Goal: Task Accomplishment & Management: Manage account settings

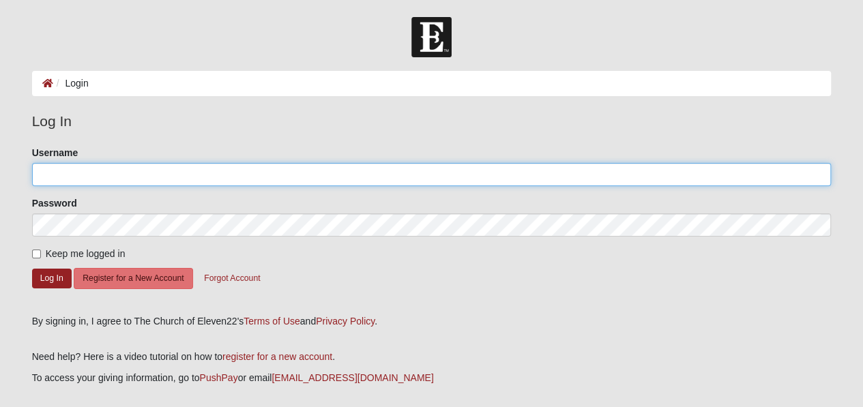
click at [235, 179] on input "Username" at bounding box center [431, 174] width 799 height 23
type input "[EMAIL_ADDRESS][PERSON_NAME][DOMAIN_NAME]"
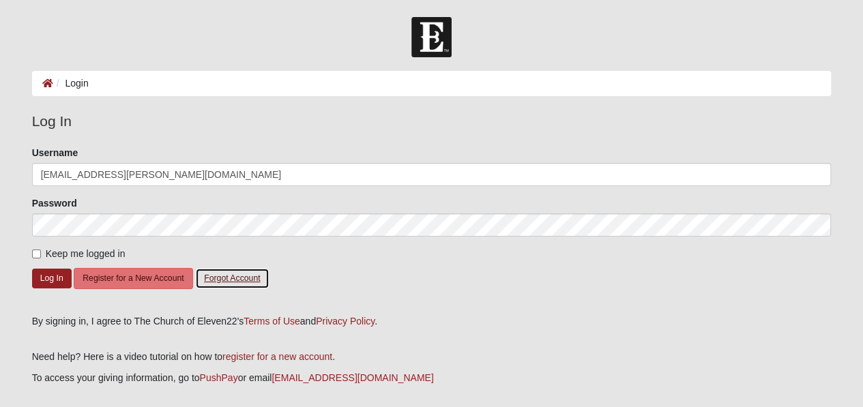
click at [233, 280] on button "Forgot Account" at bounding box center [232, 278] width 74 height 21
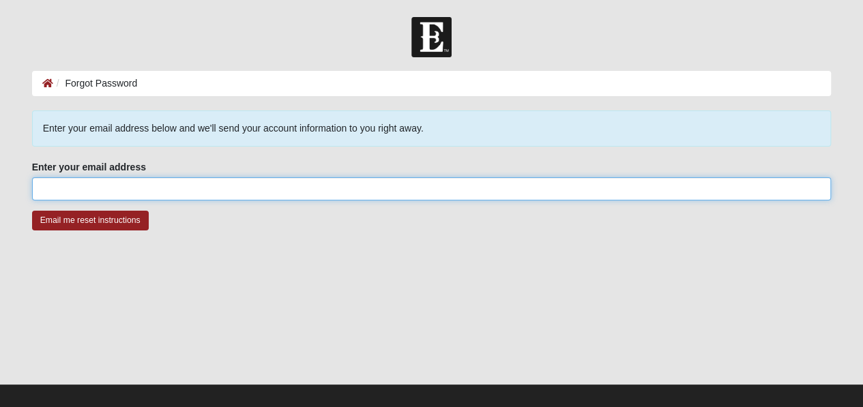
click at [196, 187] on input "Enter your email address" at bounding box center [431, 188] width 799 height 23
type input "[EMAIL_ADDRESS][PERSON_NAME][DOMAIN_NAME]"
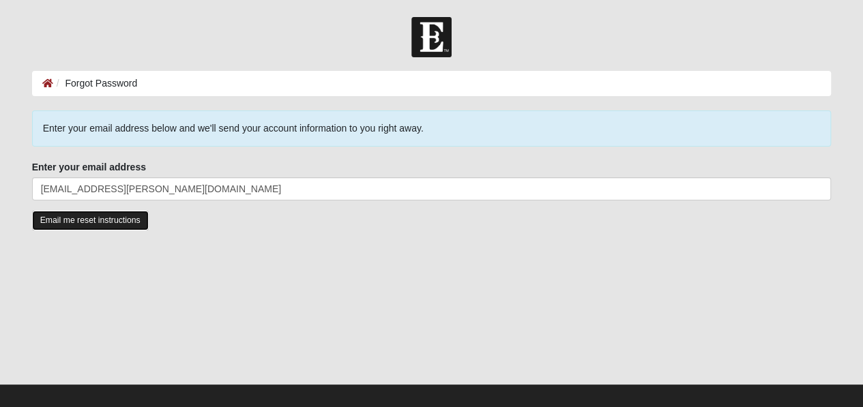
click at [112, 211] on input "Email me reset instructions" at bounding box center [90, 221] width 117 height 20
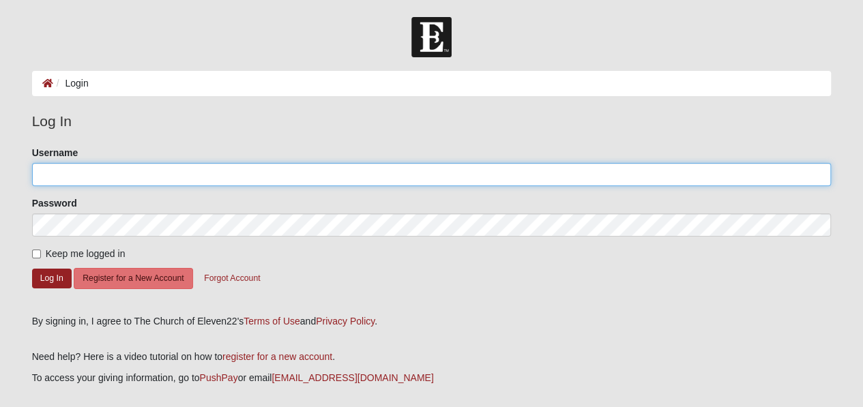
click at [178, 168] on input "Username" at bounding box center [431, 174] width 799 height 23
type input "transamgt25th"
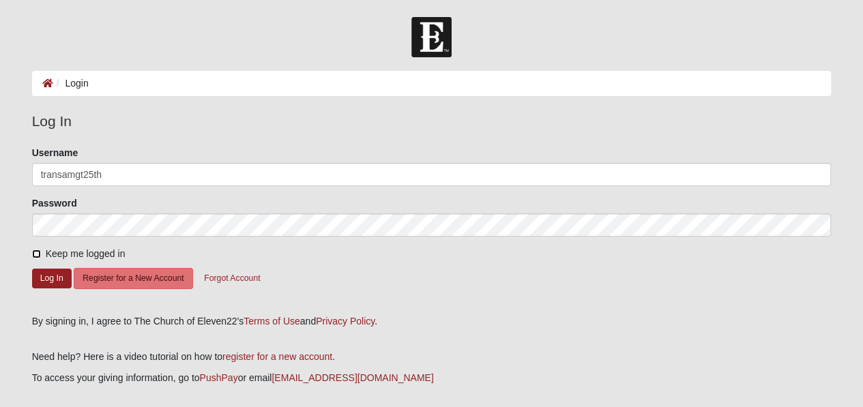
click at [37, 255] on input "Keep me logged in" at bounding box center [36, 254] width 9 height 9
checkbox input "true"
click at [48, 282] on button "Log In" at bounding box center [52, 279] width 40 height 20
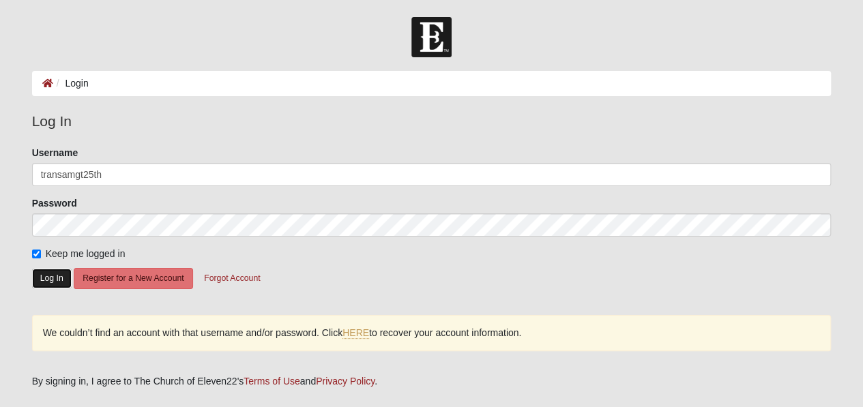
click at [59, 273] on button "Log In" at bounding box center [52, 279] width 40 height 20
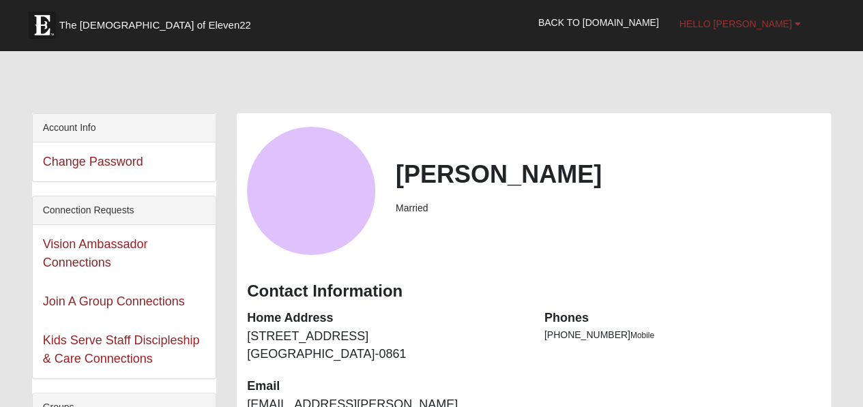
click at [775, 24] on span "Hello [PERSON_NAME]" at bounding box center [735, 23] width 113 height 11
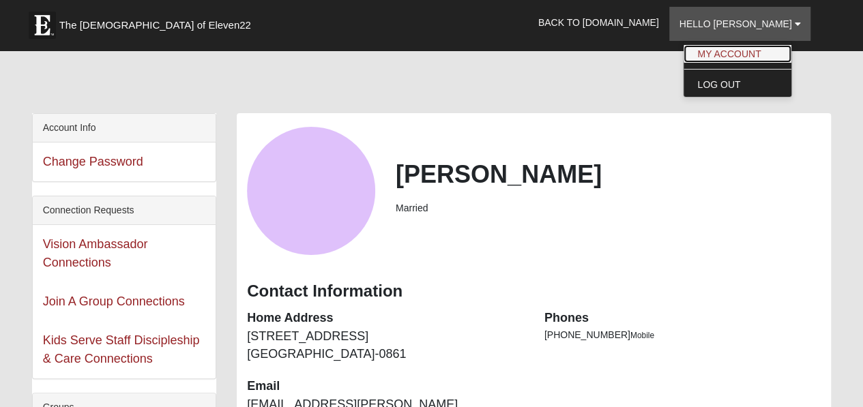
click at [764, 47] on link "My Account" at bounding box center [737, 54] width 108 height 18
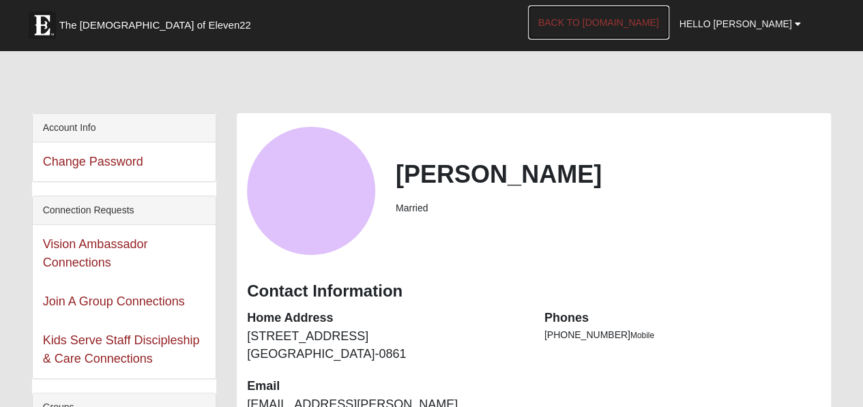
click at [653, 31] on link "Back to [DOMAIN_NAME]" at bounding box center [598, 22] width 141 height 34
